Goal: Task Accomplishment & Management: Use online tool/utility

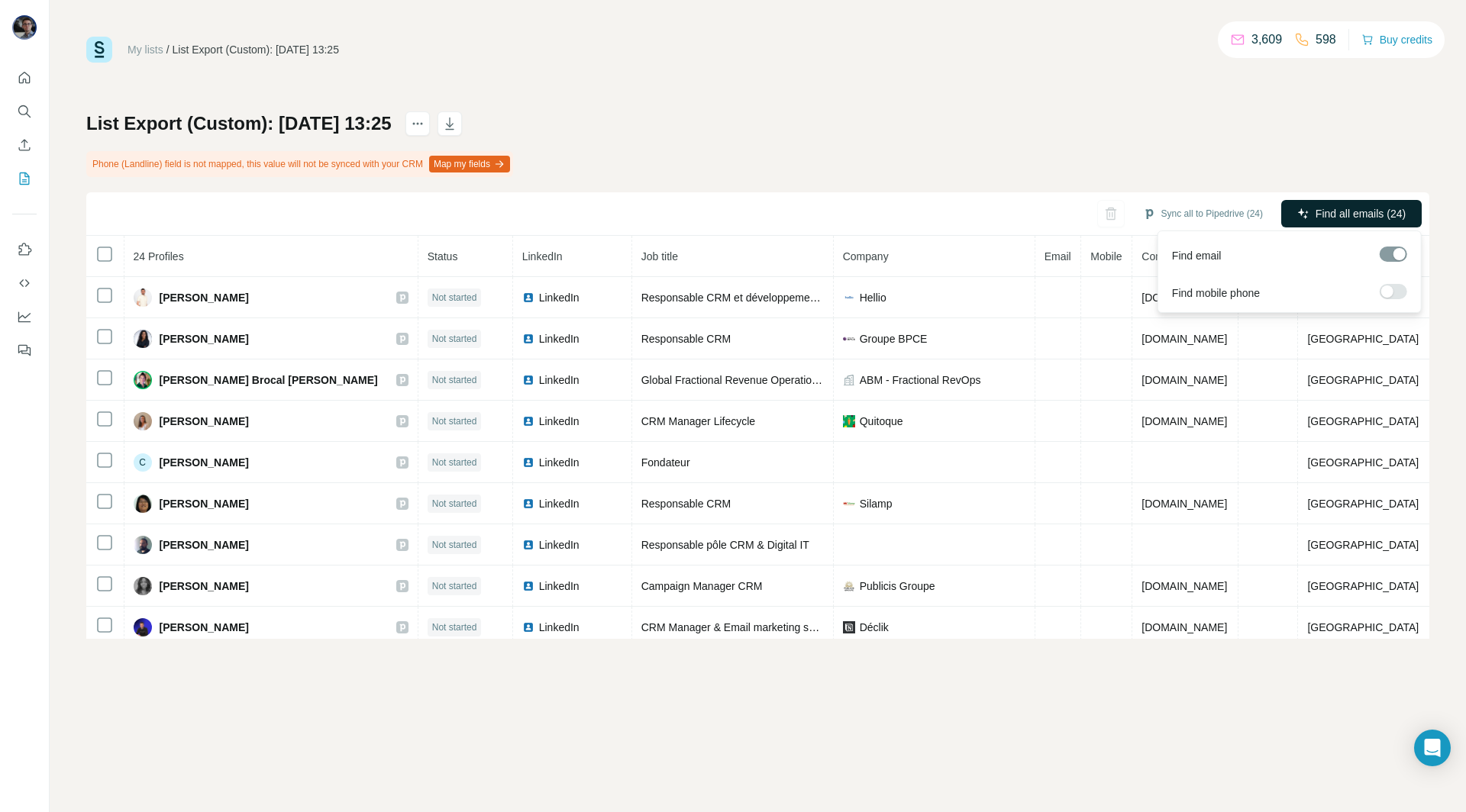
click at [1327, 216] on span "Find all emails (24)" at bounding box center [1360, 213] width 90 height 16
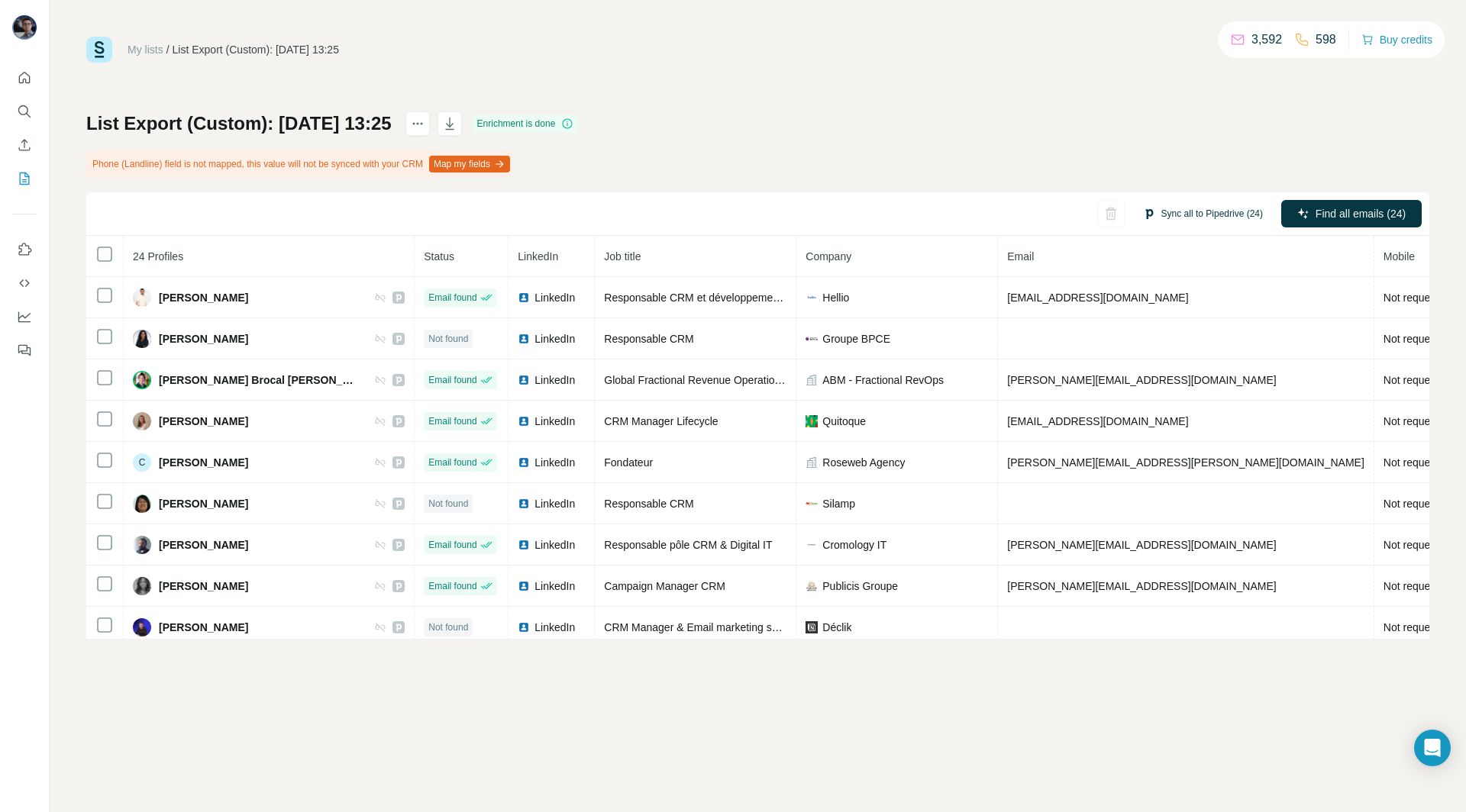
click at [1188, 208] on button "Sync all to Pipedrive (24)" at bounding box center [1203, 214] width 141 height 23
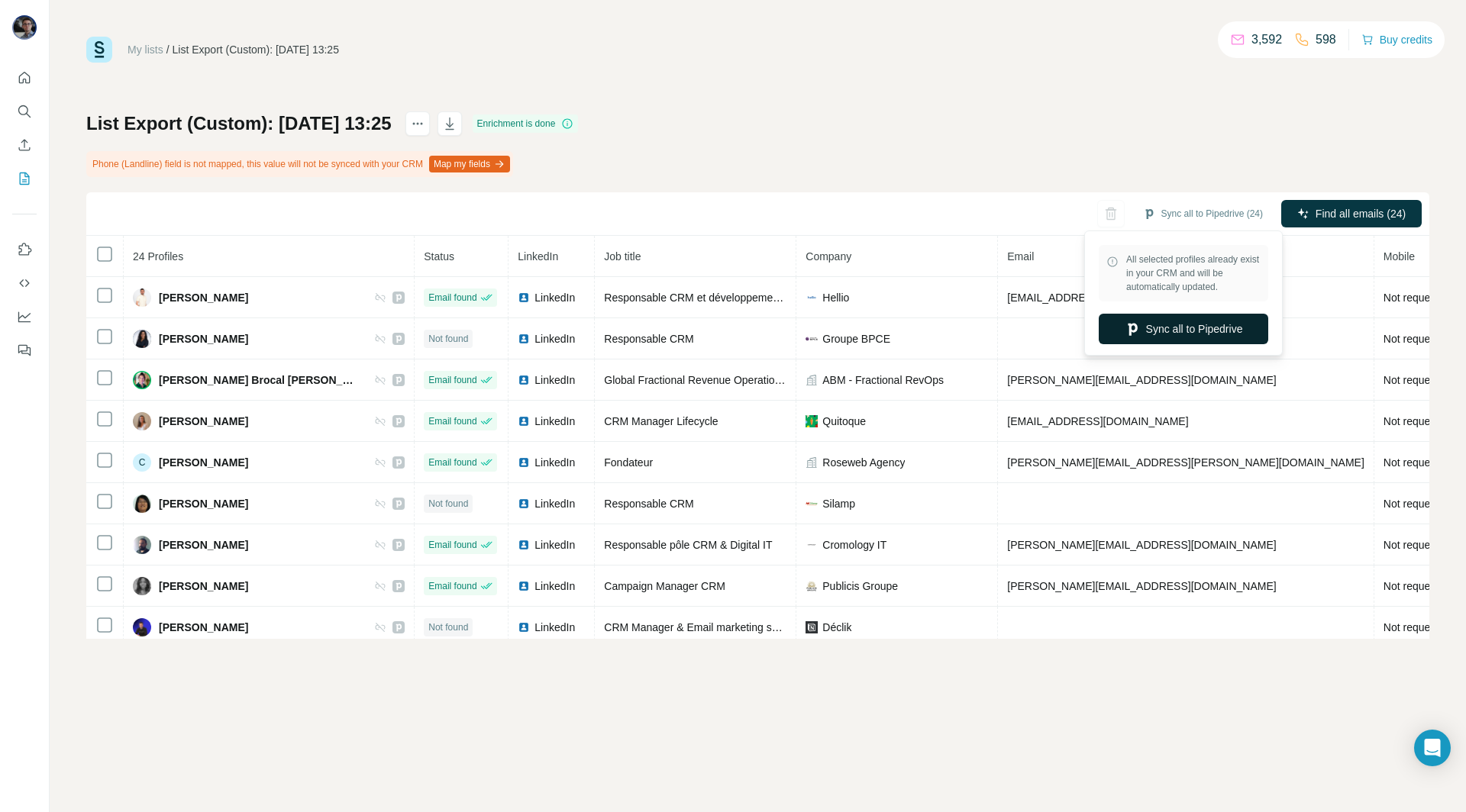
click at [1161, 319] on button "Sync all to Pipedrive" at bounding box center [1183, 328] width 170 height 30
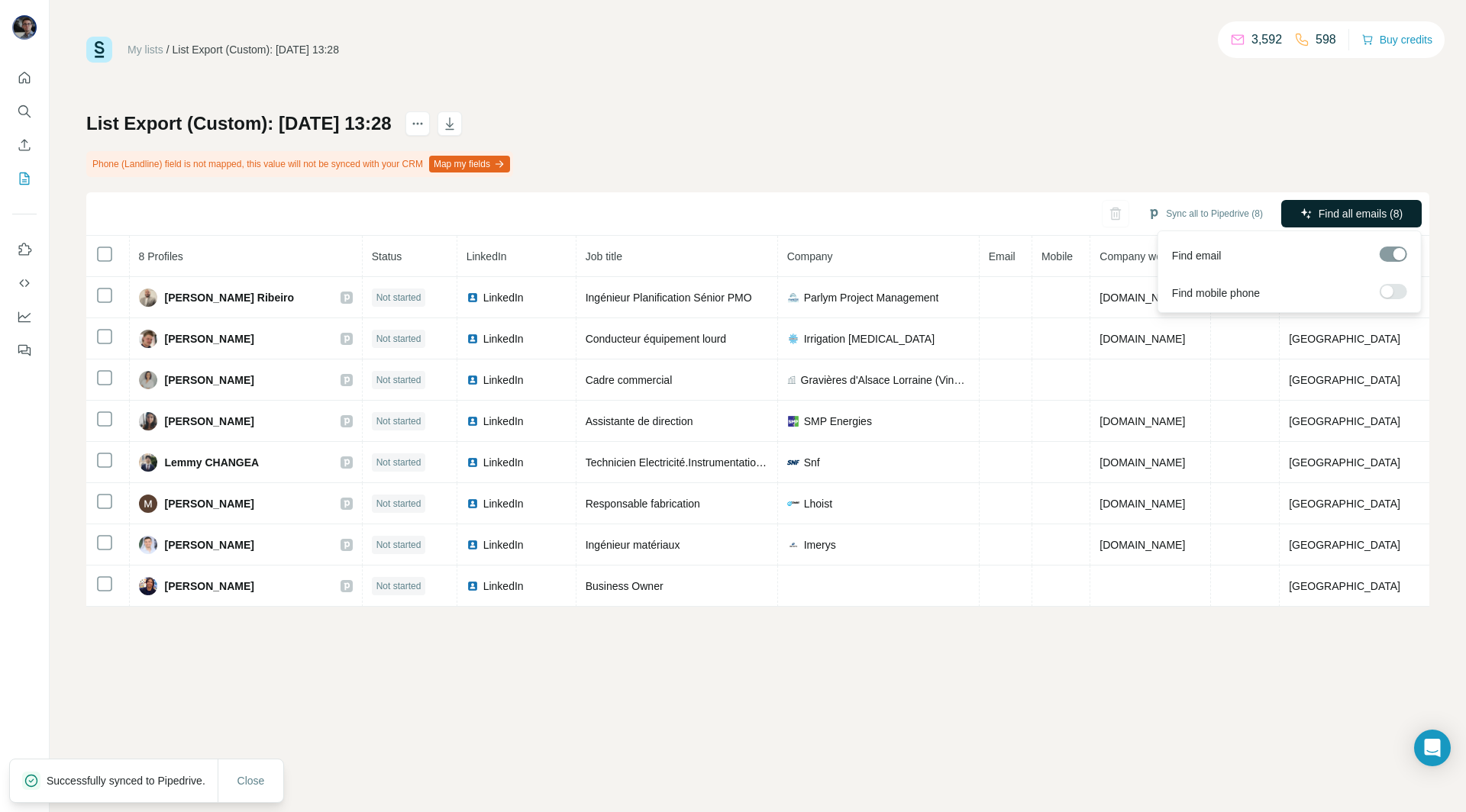
click at [1330, 215] on span "Find all emails (8)" at bounding box center [1360, 213] width 84 height 16
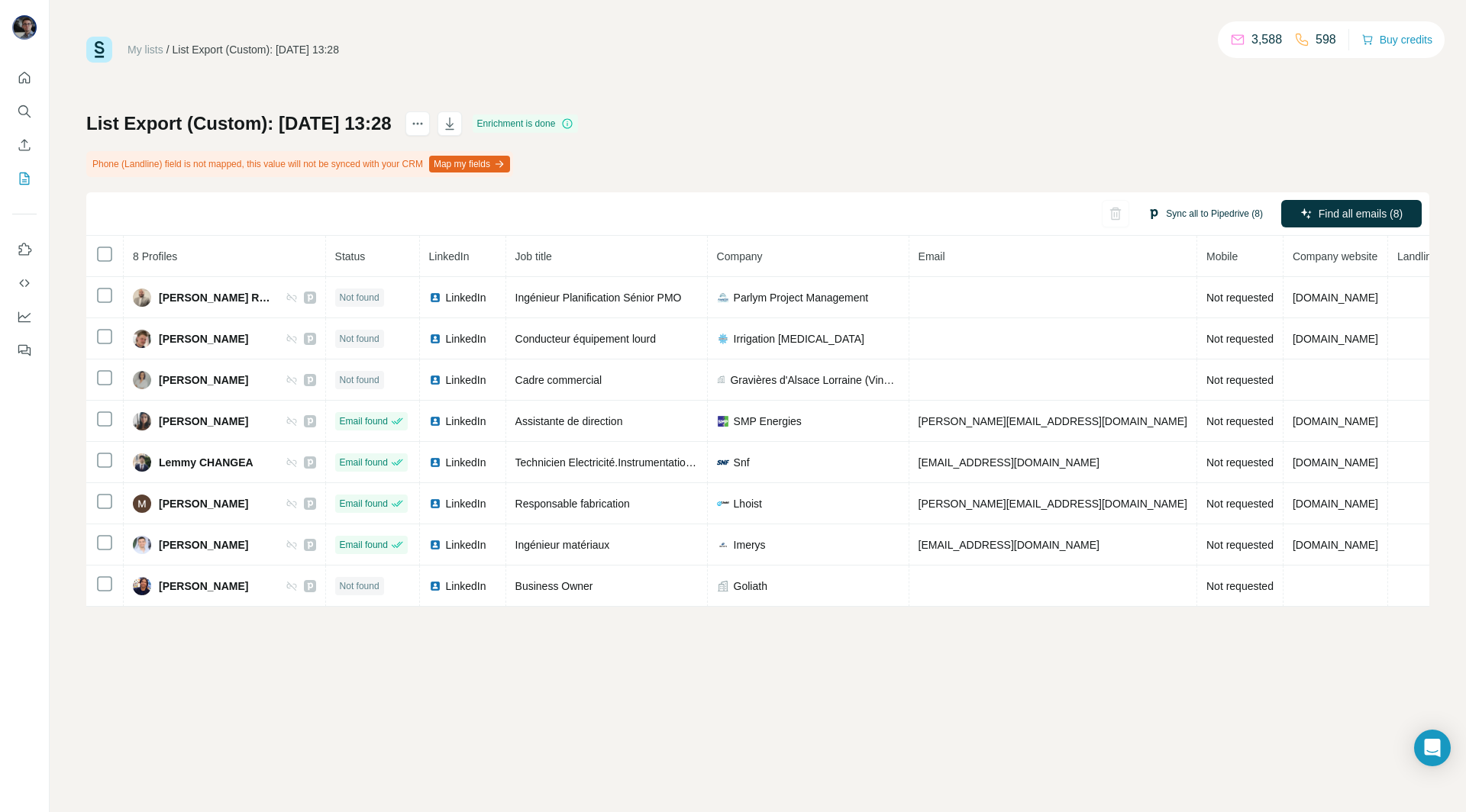
click at [1204, 213] on button "Sync all to Pipedrive (8)" at bounding box center [1205, 214] width 137 height 23
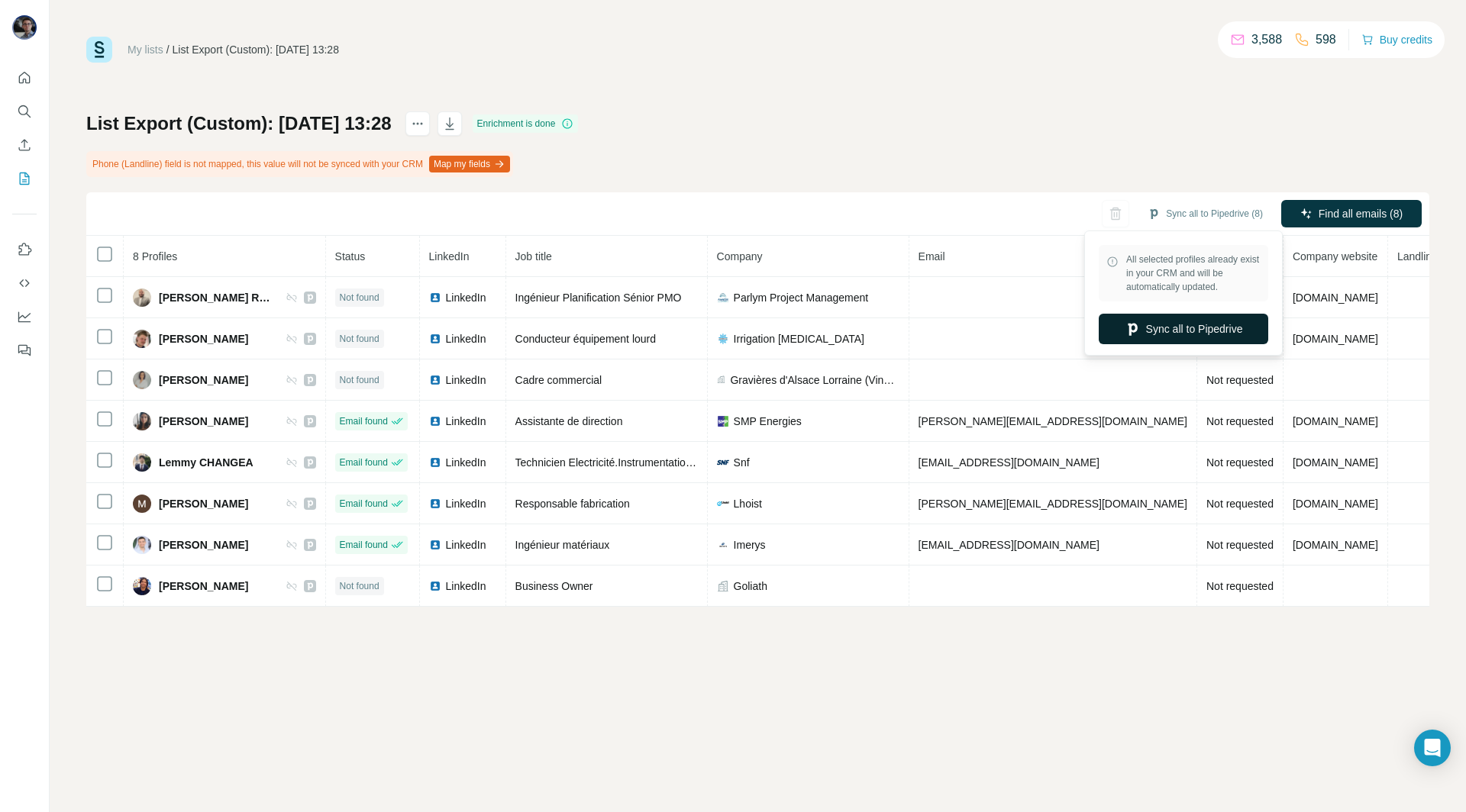
click at [1177, 323] on button "Sync all to Pipedrive" at bounding box center [1183, 328] width 170 height 30
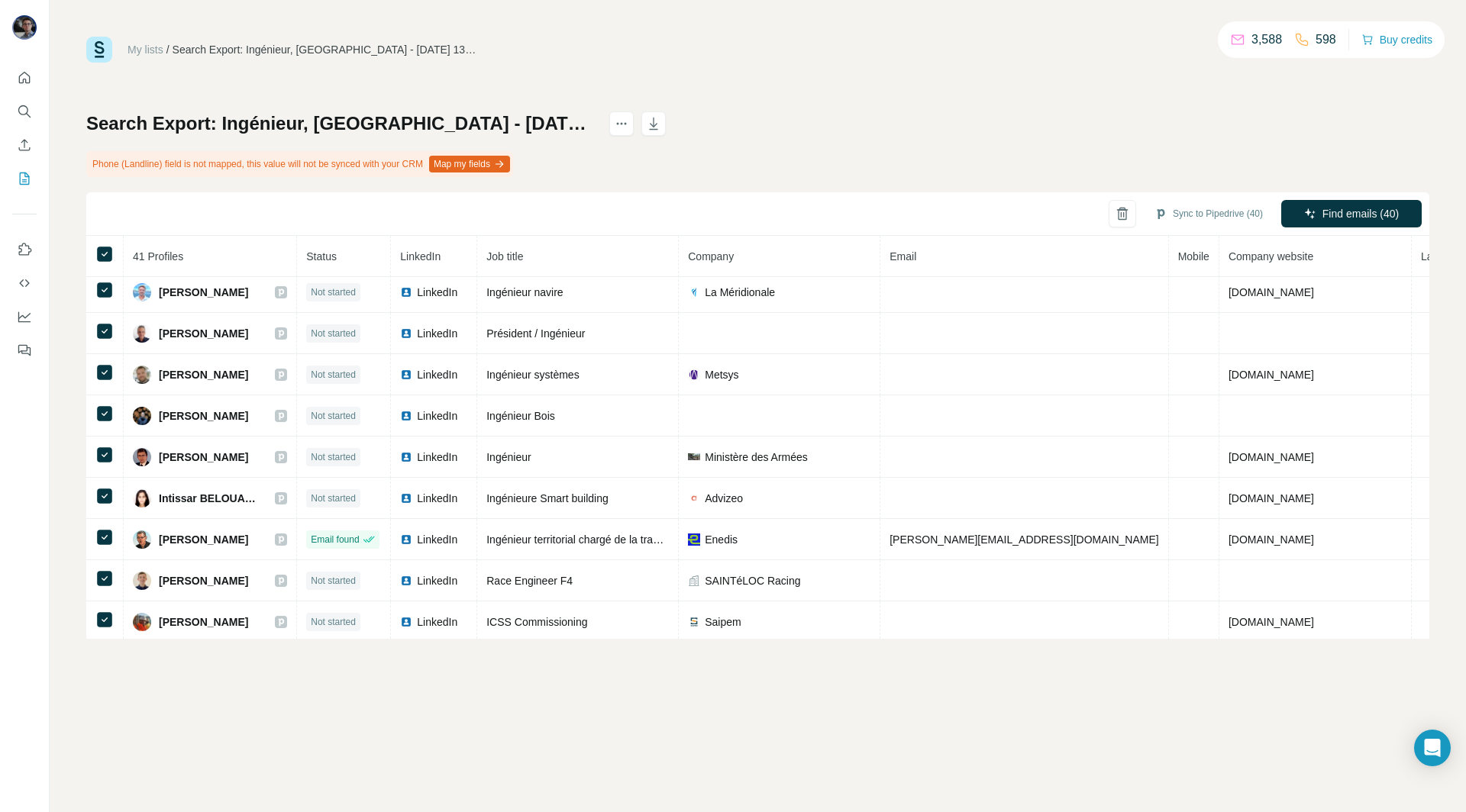
scroll to position [101, 0]
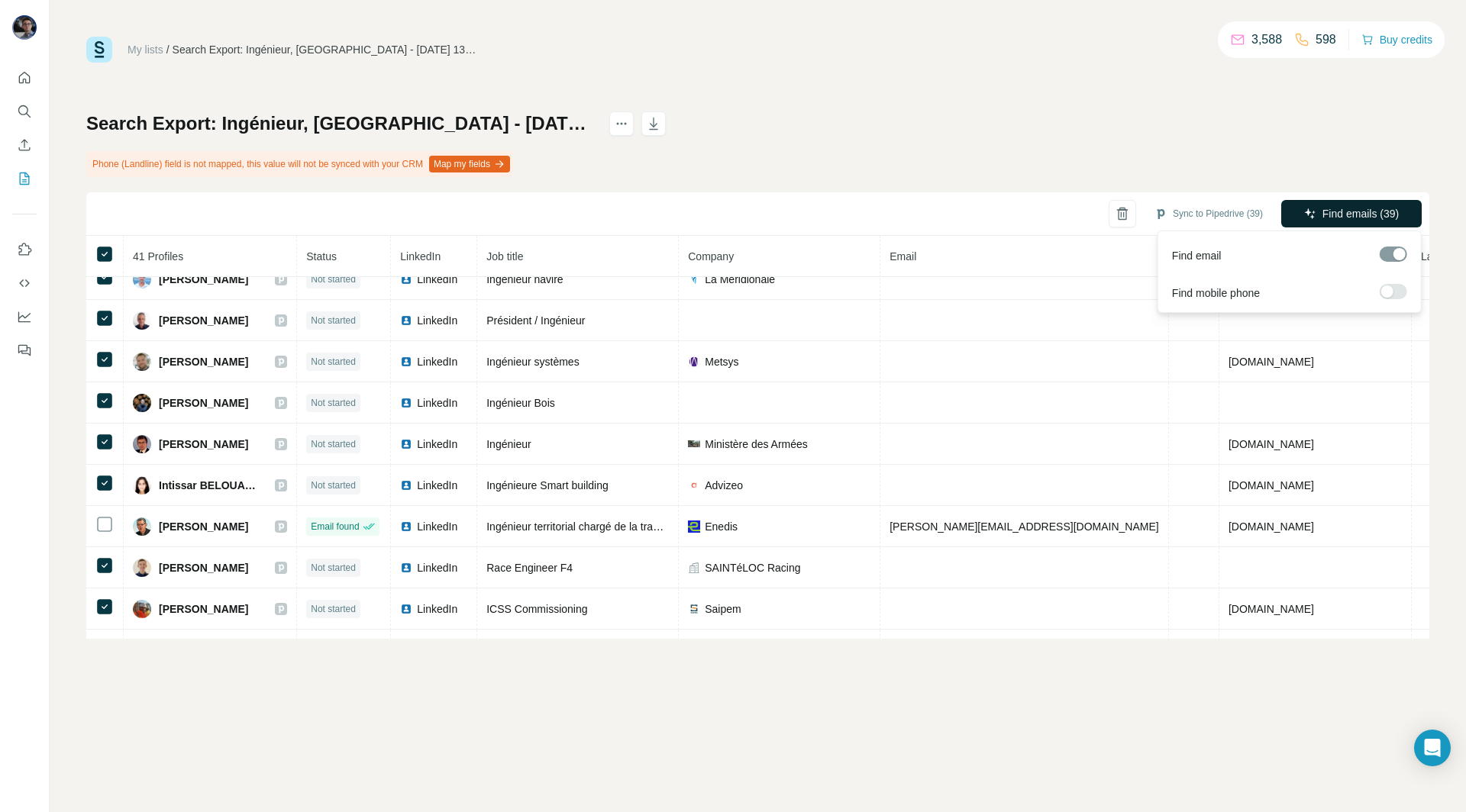
click at [1340, 218] on span "Find emails (39)" at bounding box center [1360, 213] width 76 height 16
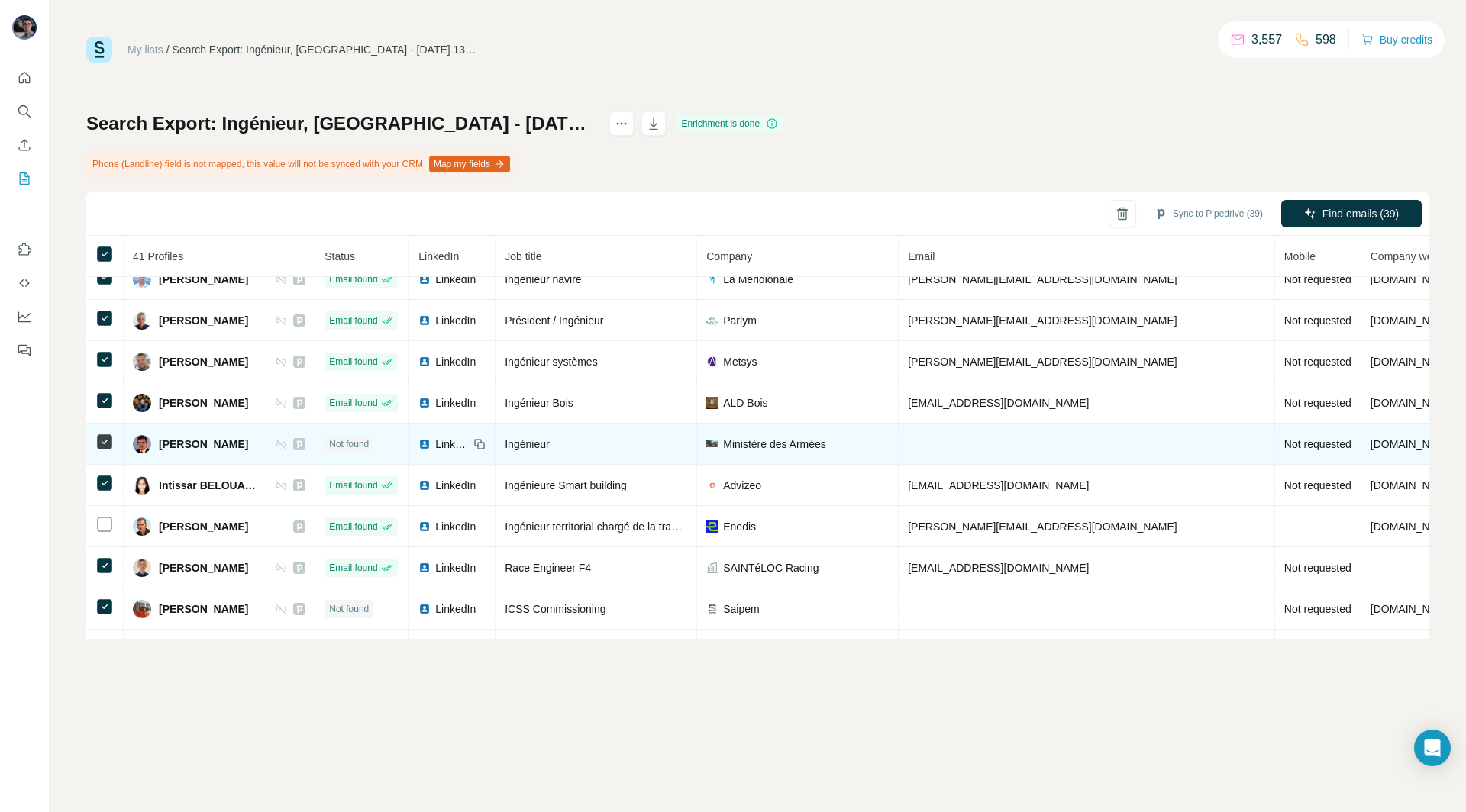
scroll to position [0, 0]
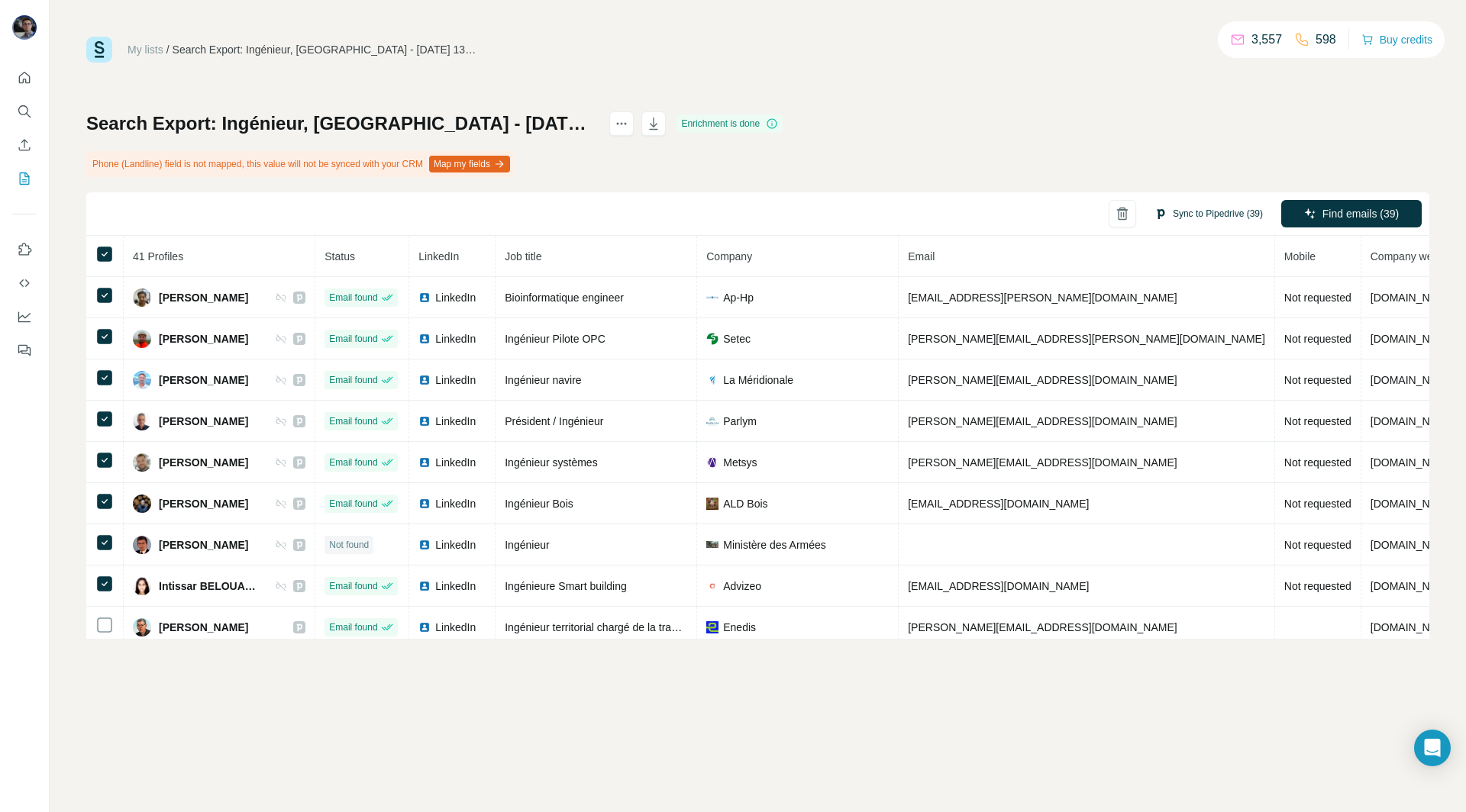
click at [1190, 212] on button "Sync to Pipedrive (39)" at bounding box center [1208, 214] width 130 height 23
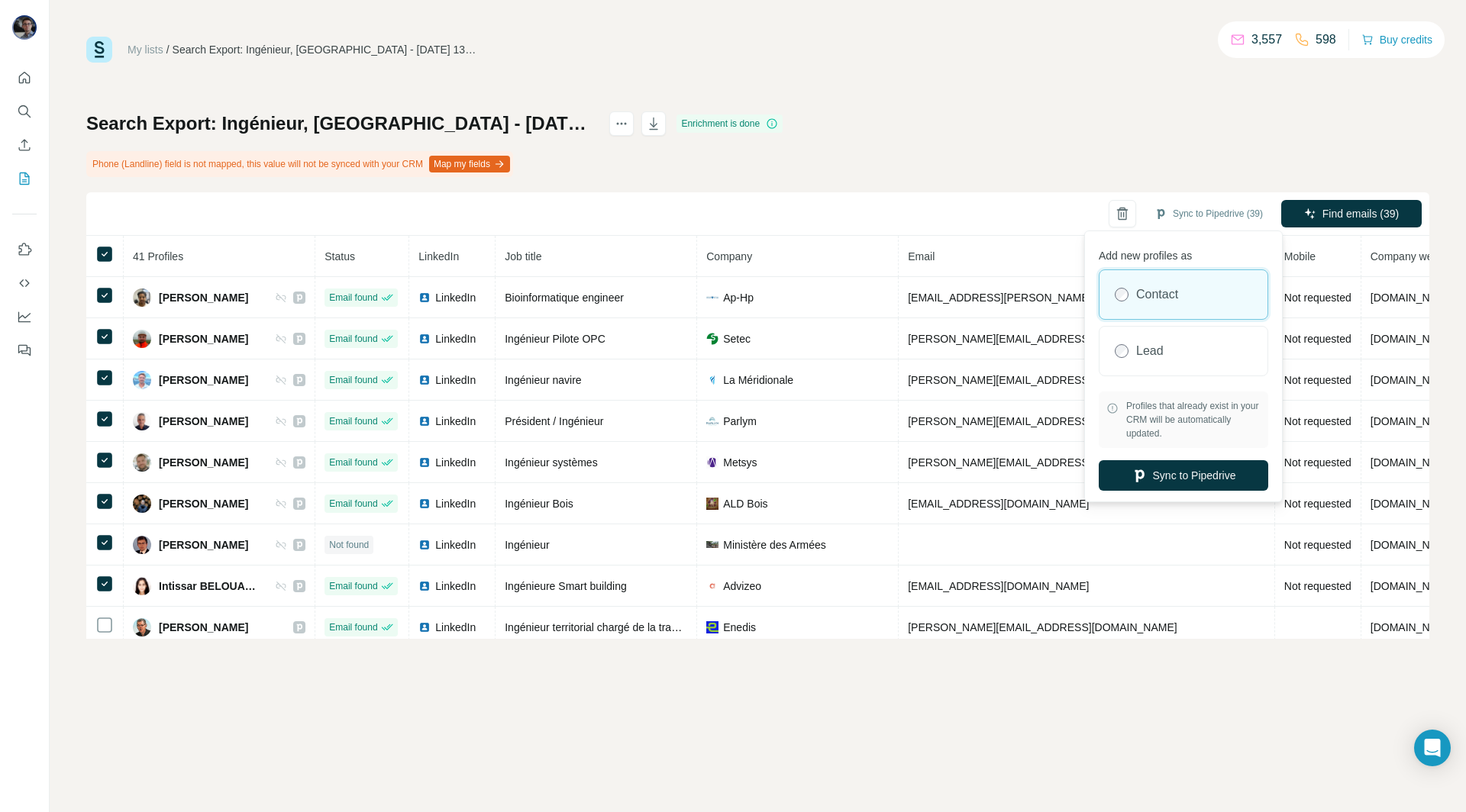
click at [941, 177] on div "Search Export: Ingénieur, France - 23/08/2025 13:30 Enrichment is done Phone (L…" at bounding box center [757, 375] width 1343 height 527
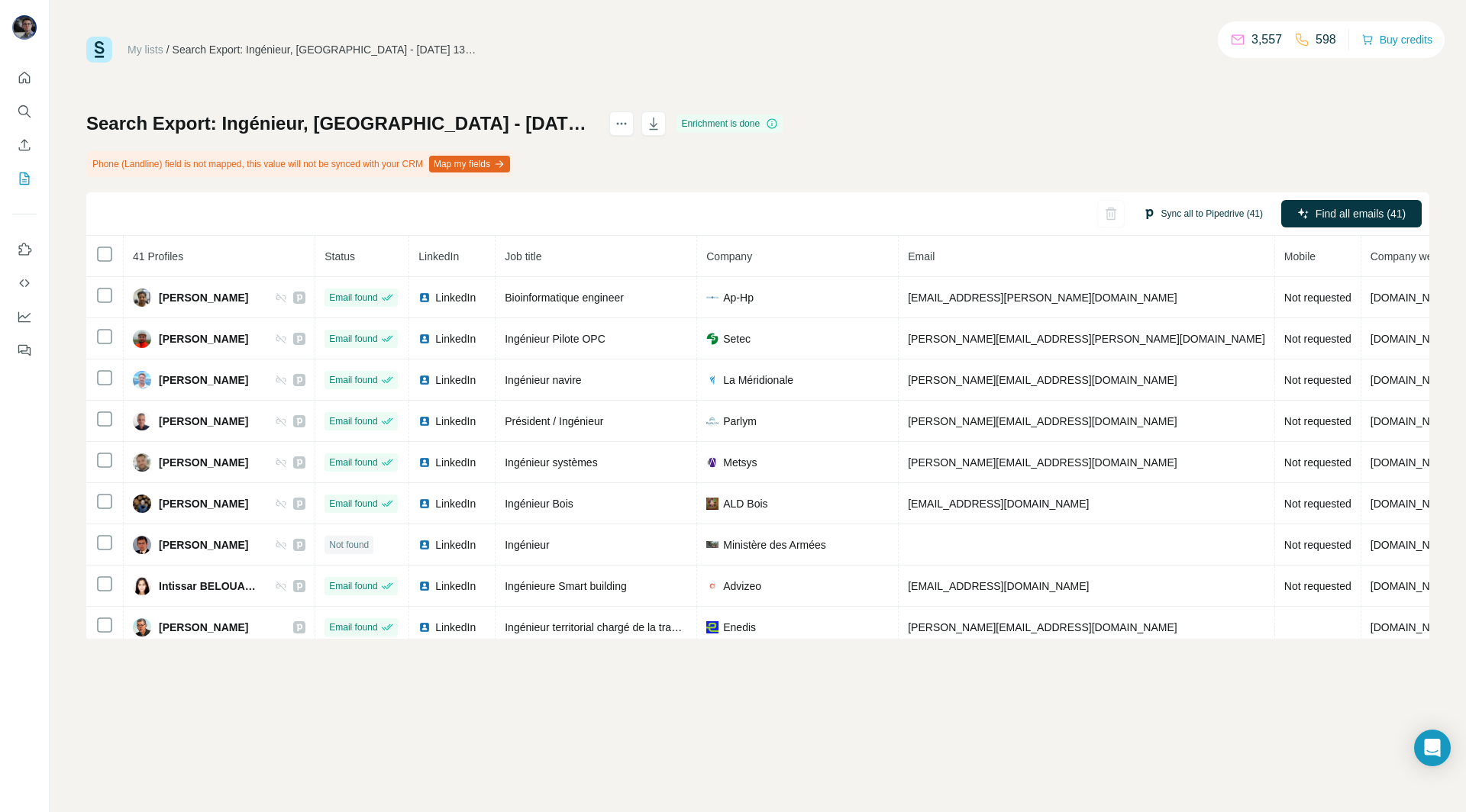
click at [1239, 217] on button "Sync all to Pipedrive (41)" at bounding box center [1203, 214] width 141 height 23
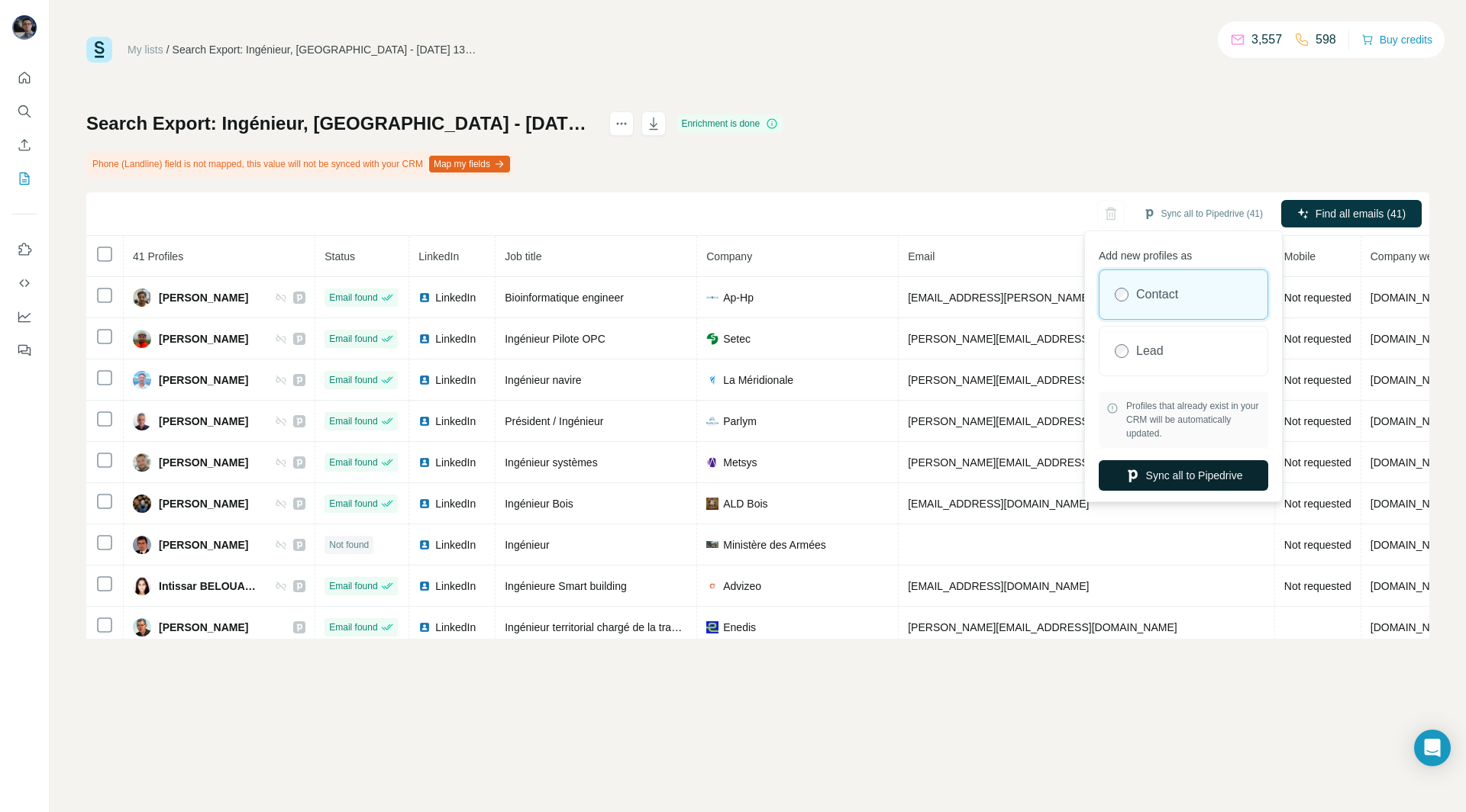
click at [1155, 478] on button "Sync all to Pipedrive" at bounding box center [1183, 475] width 170 height 30
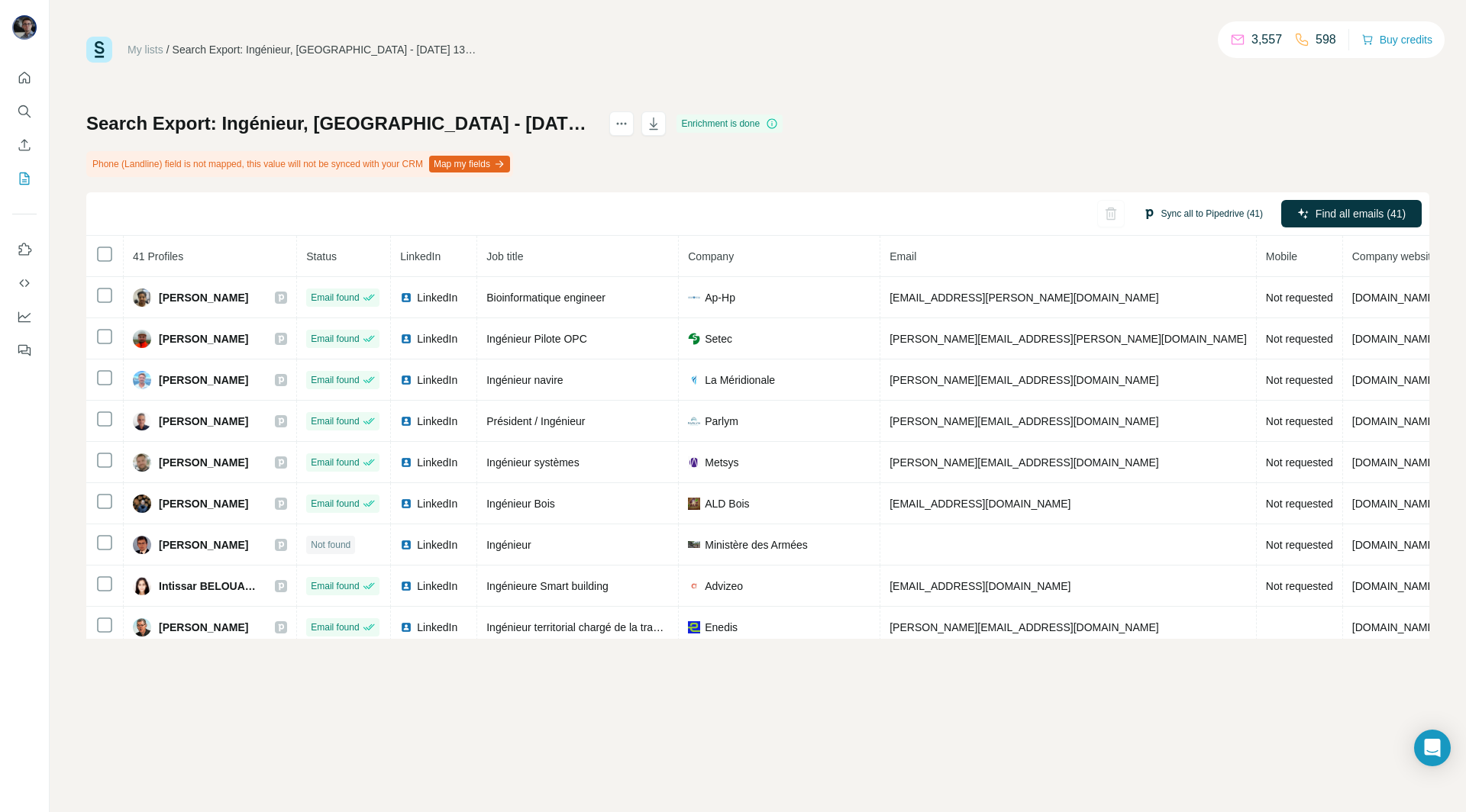
click at [1185, 214] on button "Sync all to Pipedrive (41)" at bounding box center [1203, 214] width 141 height 23
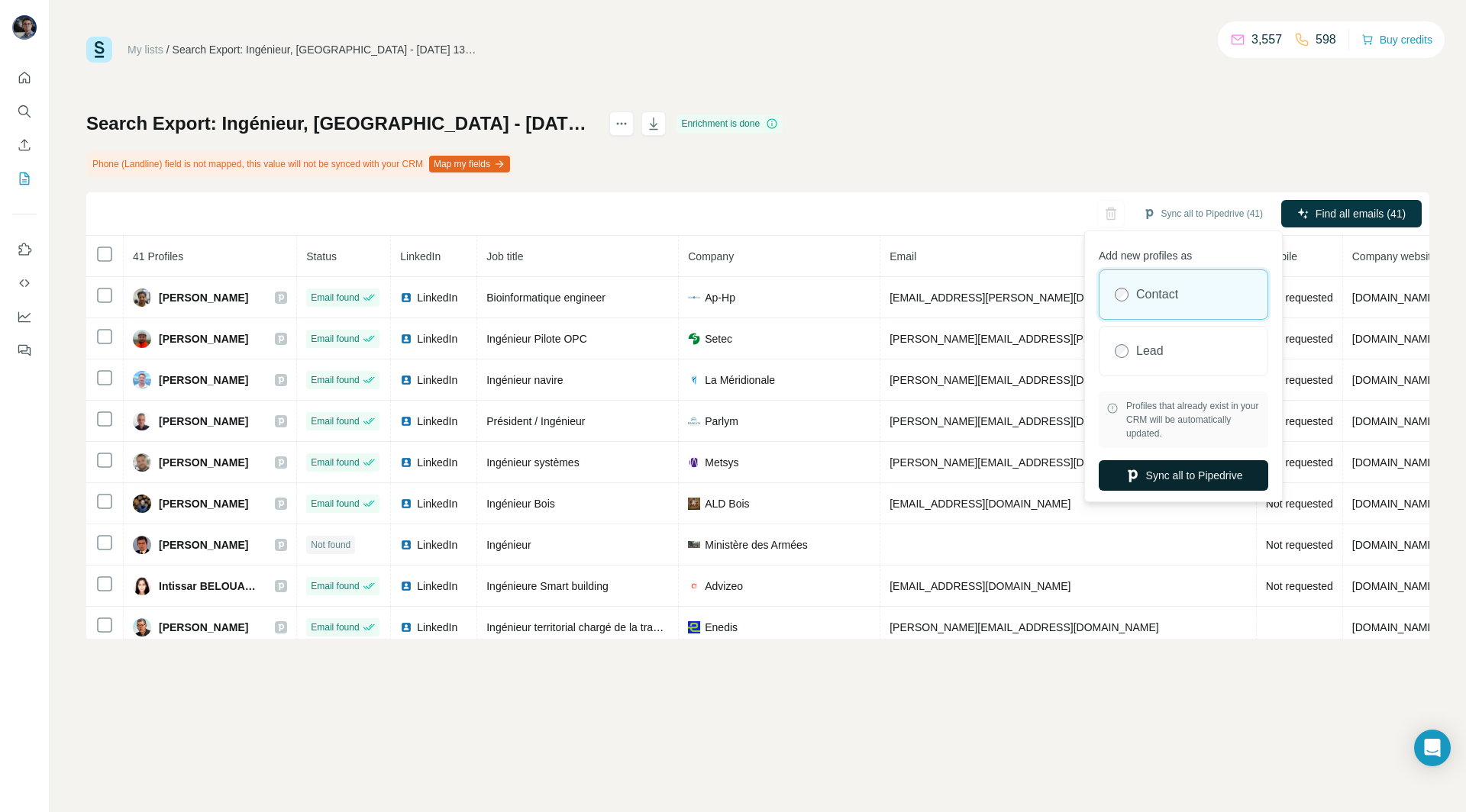
click at [1144, 475] on button "Sync all to Pipedrive" at bounding box center [1183, 475] width 170 height 30
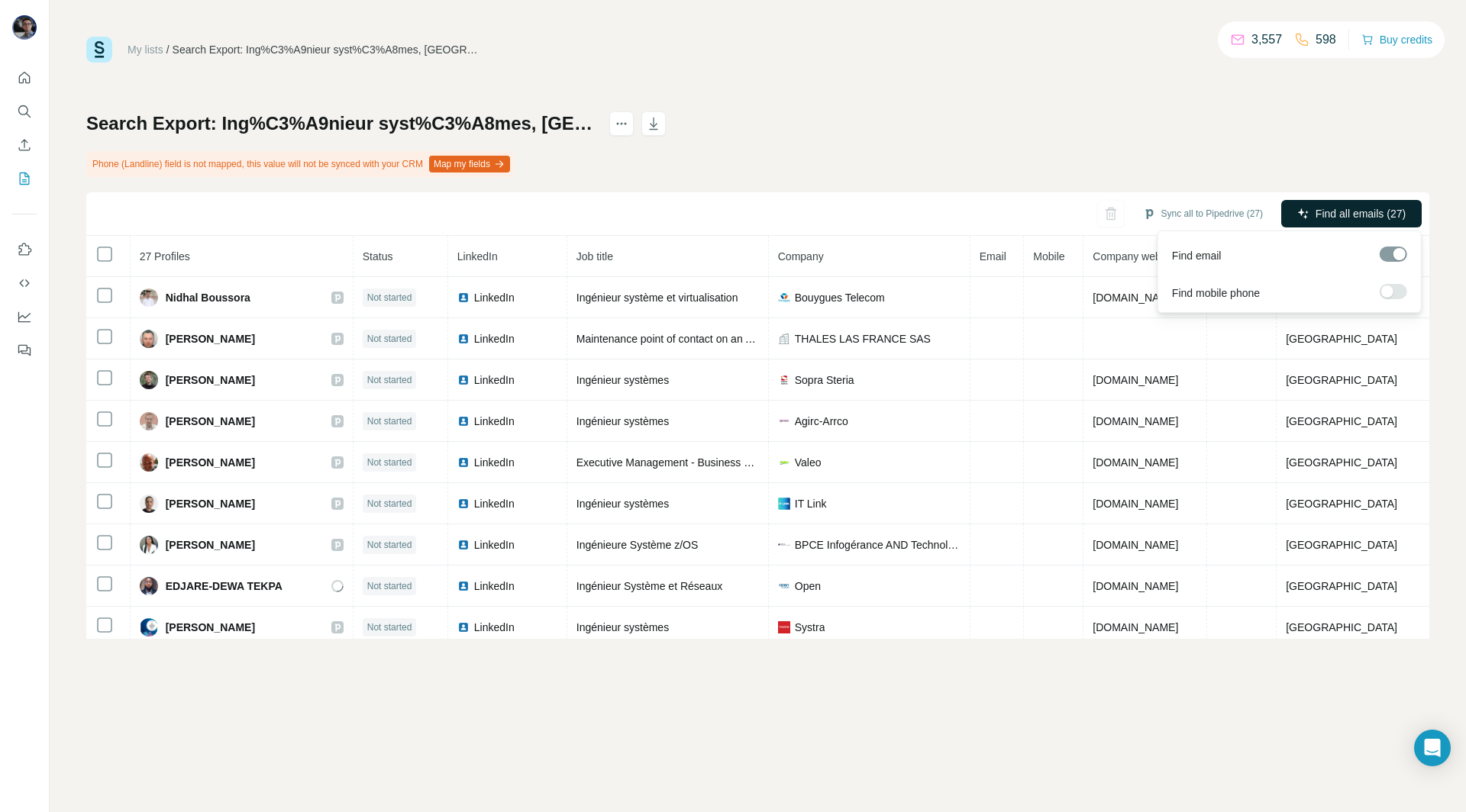
click at [1351, 219] on span "Find all emails (27)" at bounding box center [1360, 213] width 90 height 16
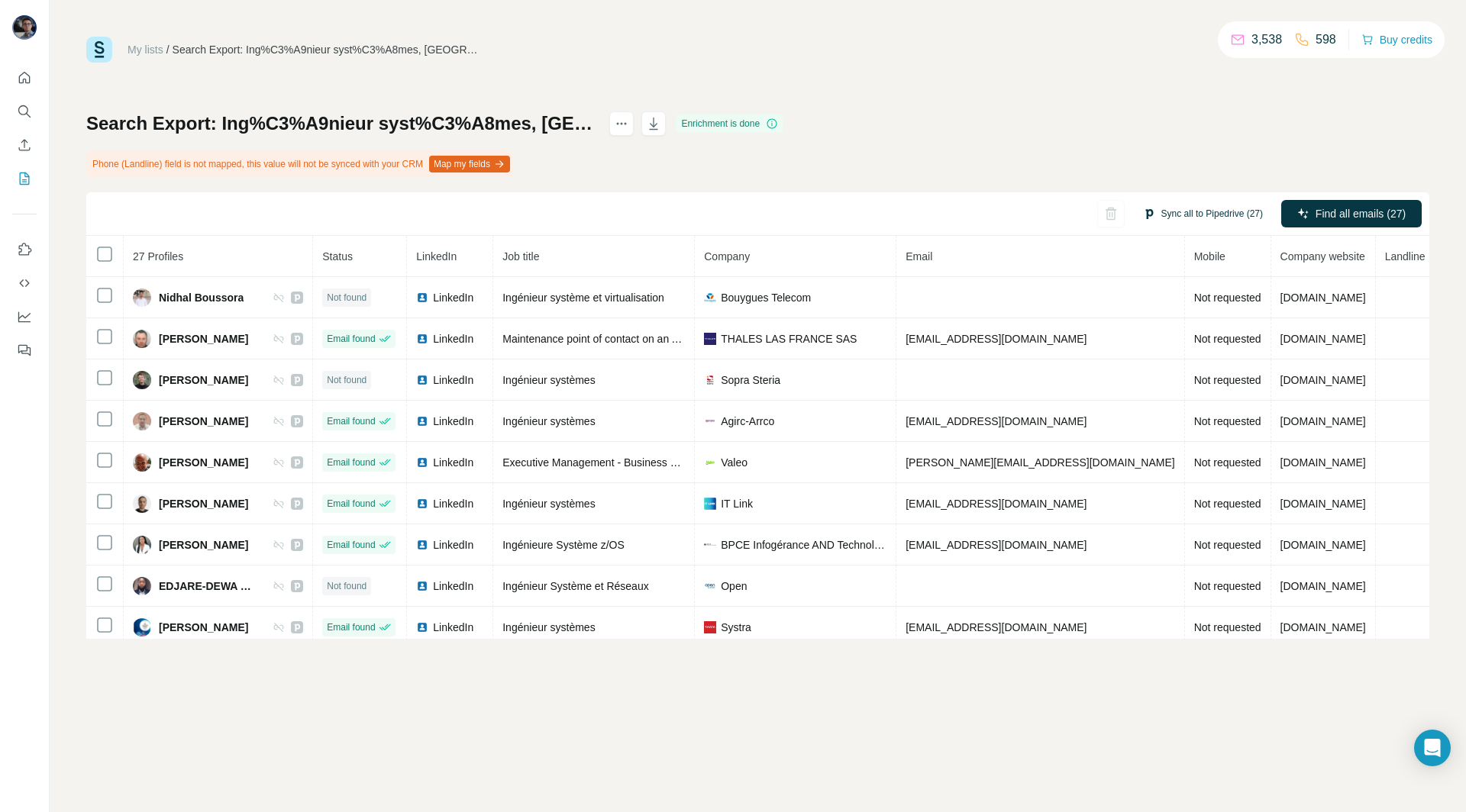
click at [1185, 211] on button "Sync all to Pipedrive (27)" at bounding box center [1203, 214] width 141 height 23
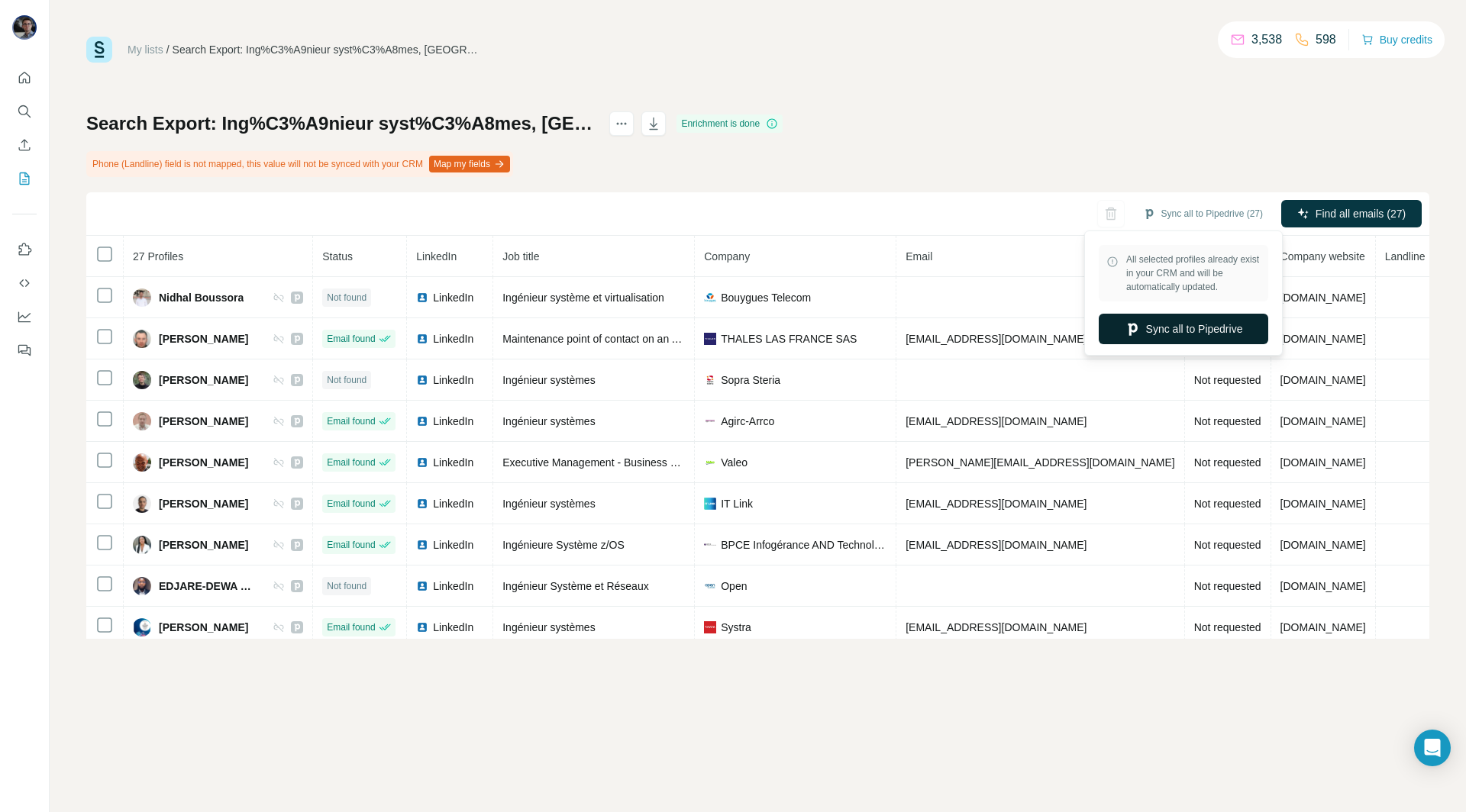
click at [1157, 325] on button "Sync all to Pipedrive" at bounding box center [1183, 328] width 170 height 30
